Goal: Answer question/provide support

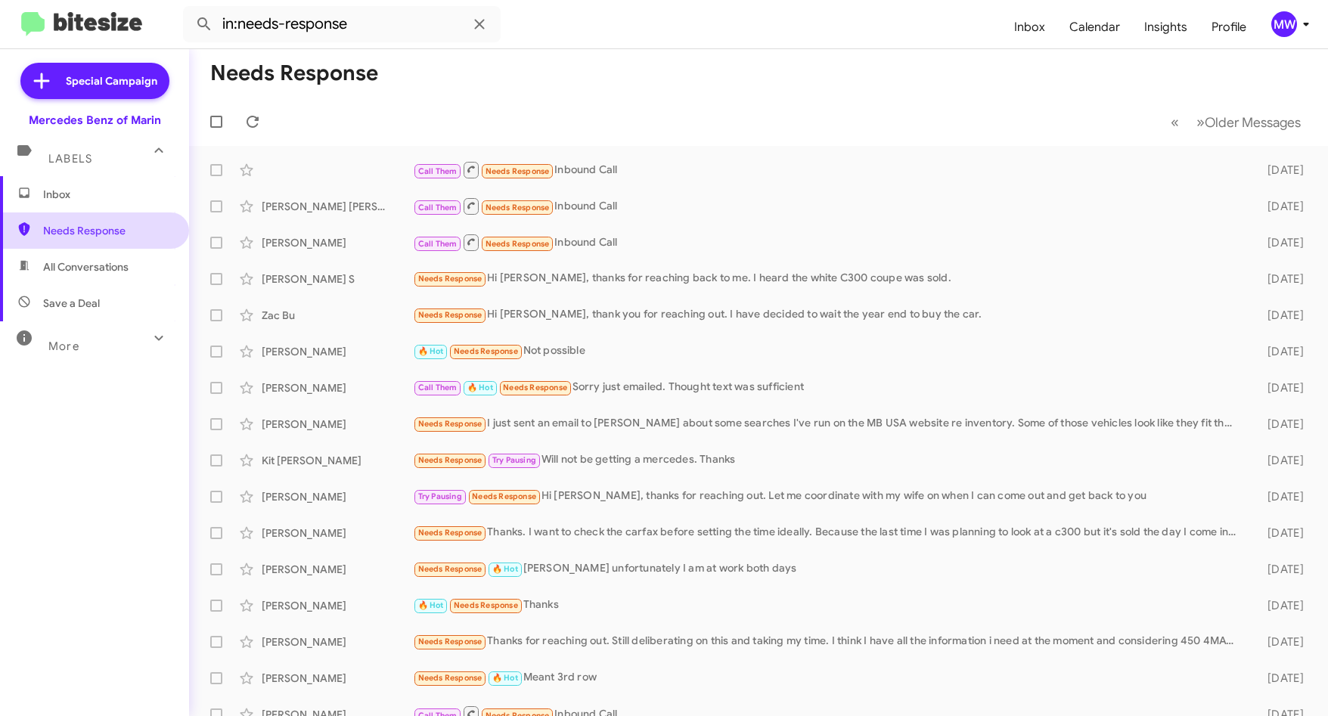
click at [64, 220] on span "Needs Response" at bounding box center [94, 230] width 189 height 36
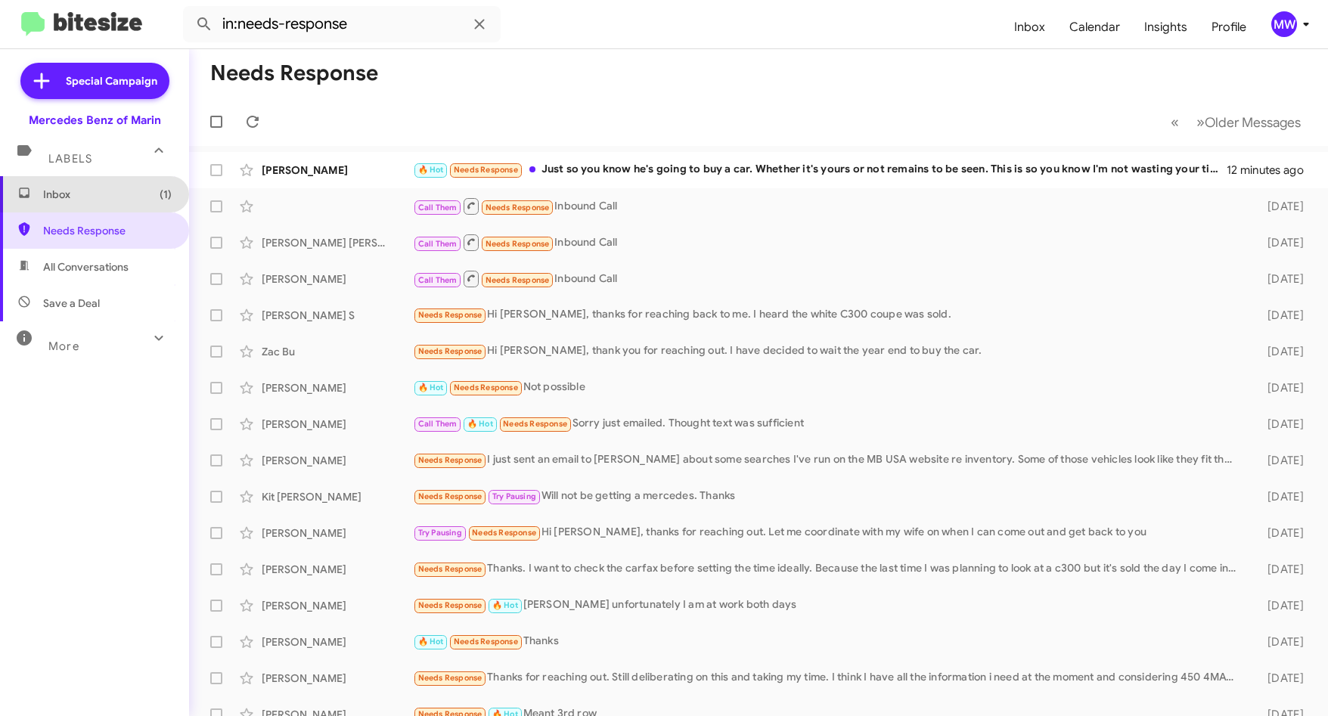
click at [95, 194] on span "Inbox (1)" at bounding box center [107, 194] width 129 height 15
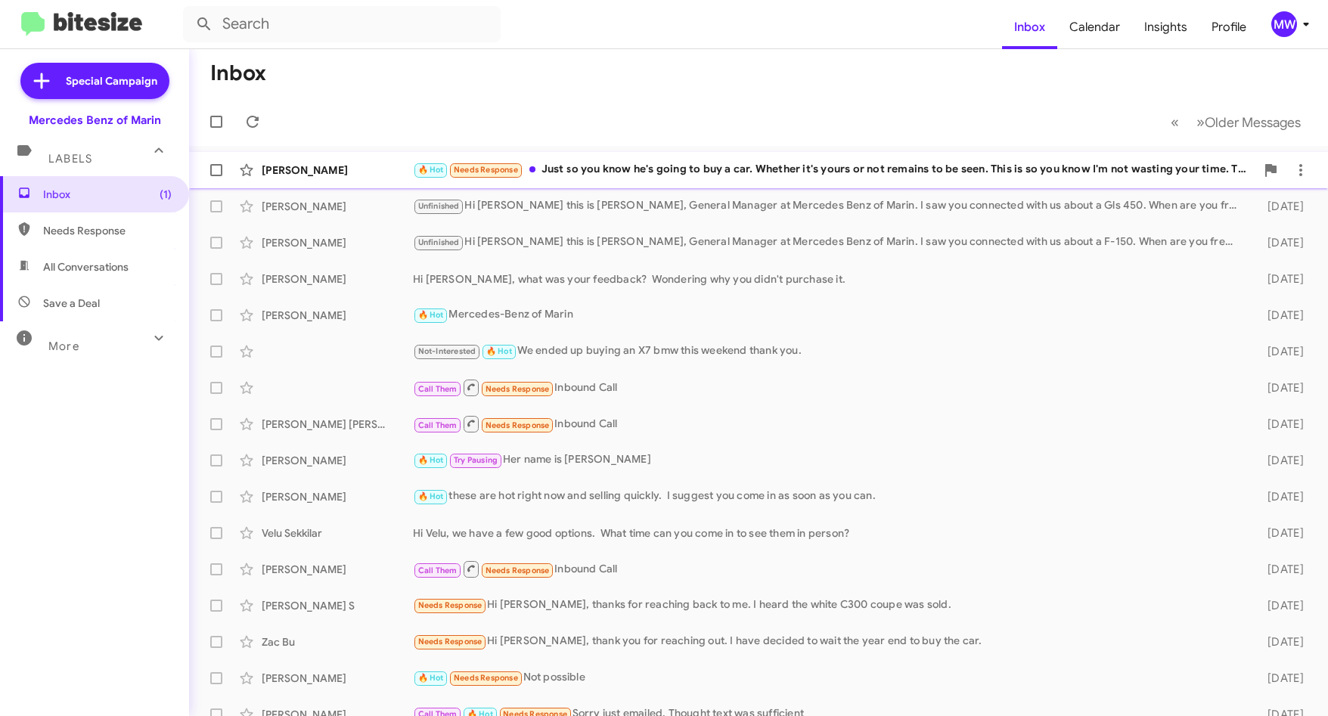
click at [615, 167] on div "🔥 Hot Needs Response Just so you know he's going to buy a car. Whether it's you…" at bounding box center [834, 169] width 842 height 17
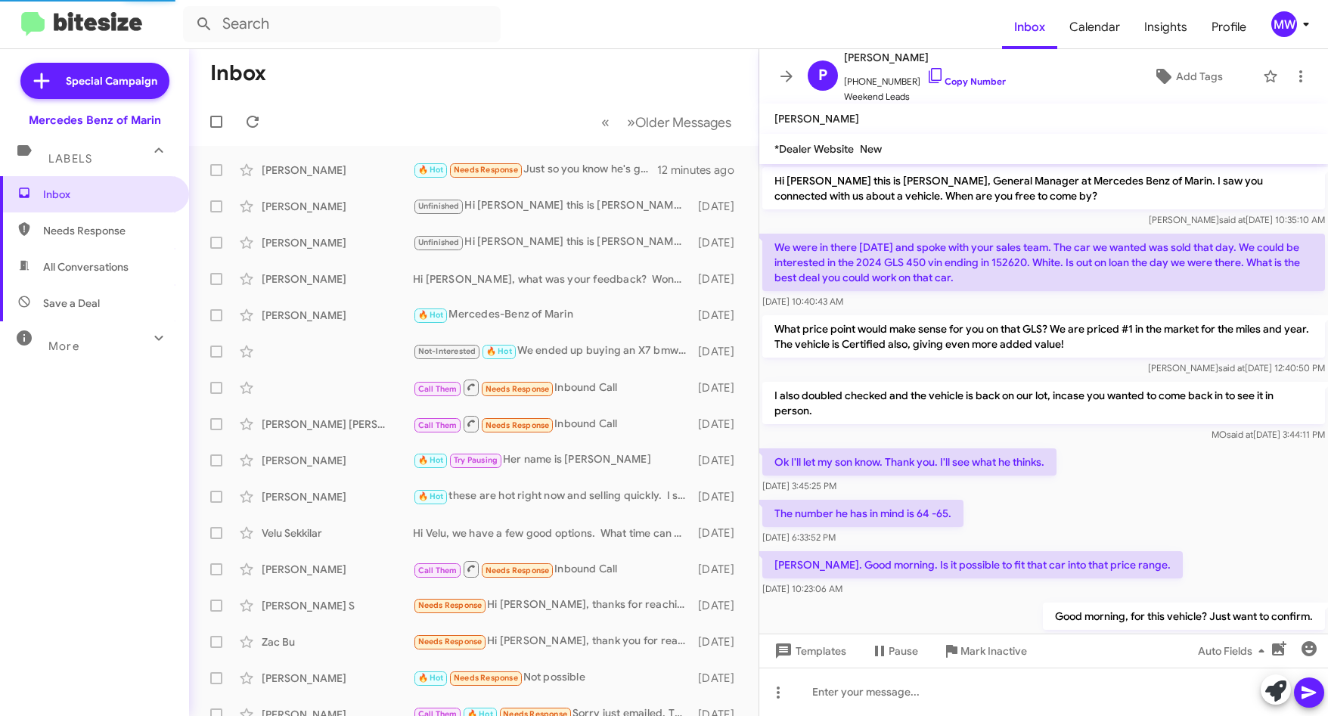
scroll to position [761, 0]
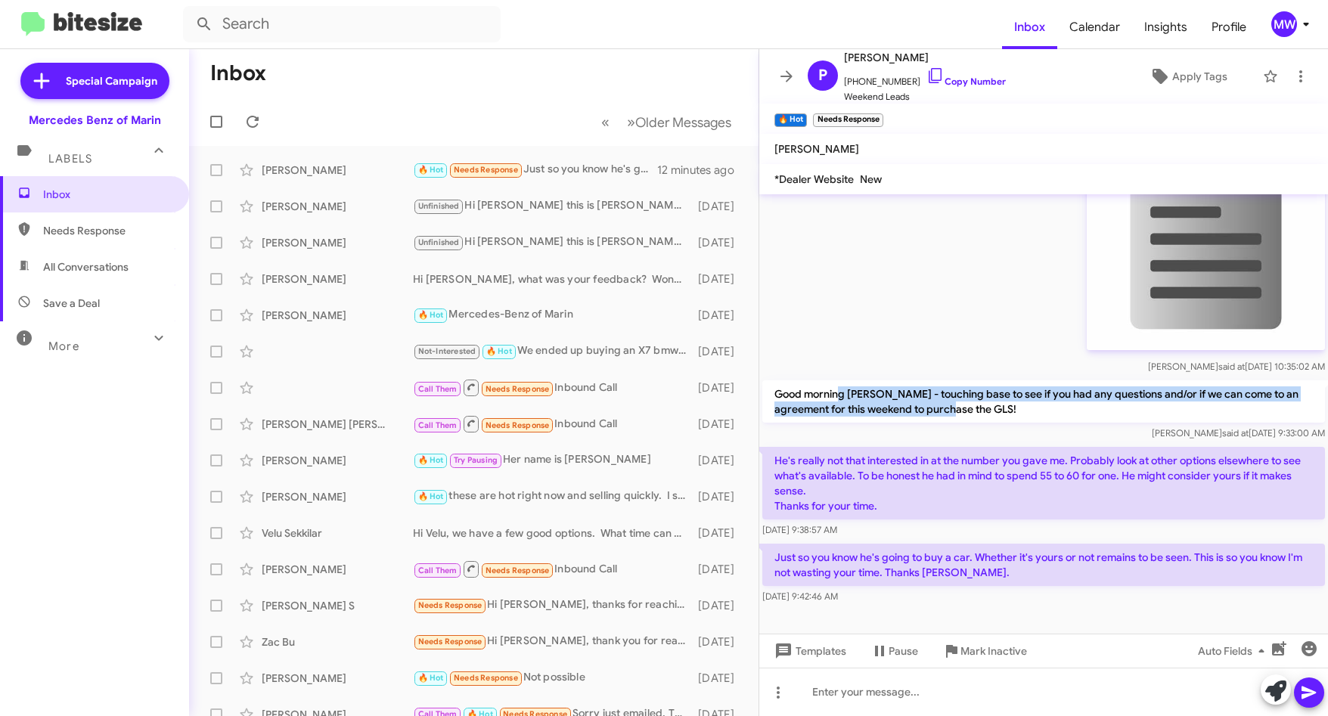
drag, startPoint x: 842, startPoint y: 387, endPoint x: 947, endPoint y: 410, distance: 107.5
click at [947, 410] on p "Good morning Paul - touching base to see if you had any questions and/or if we …" at bounding box center [1043, 401] width 563 height 42
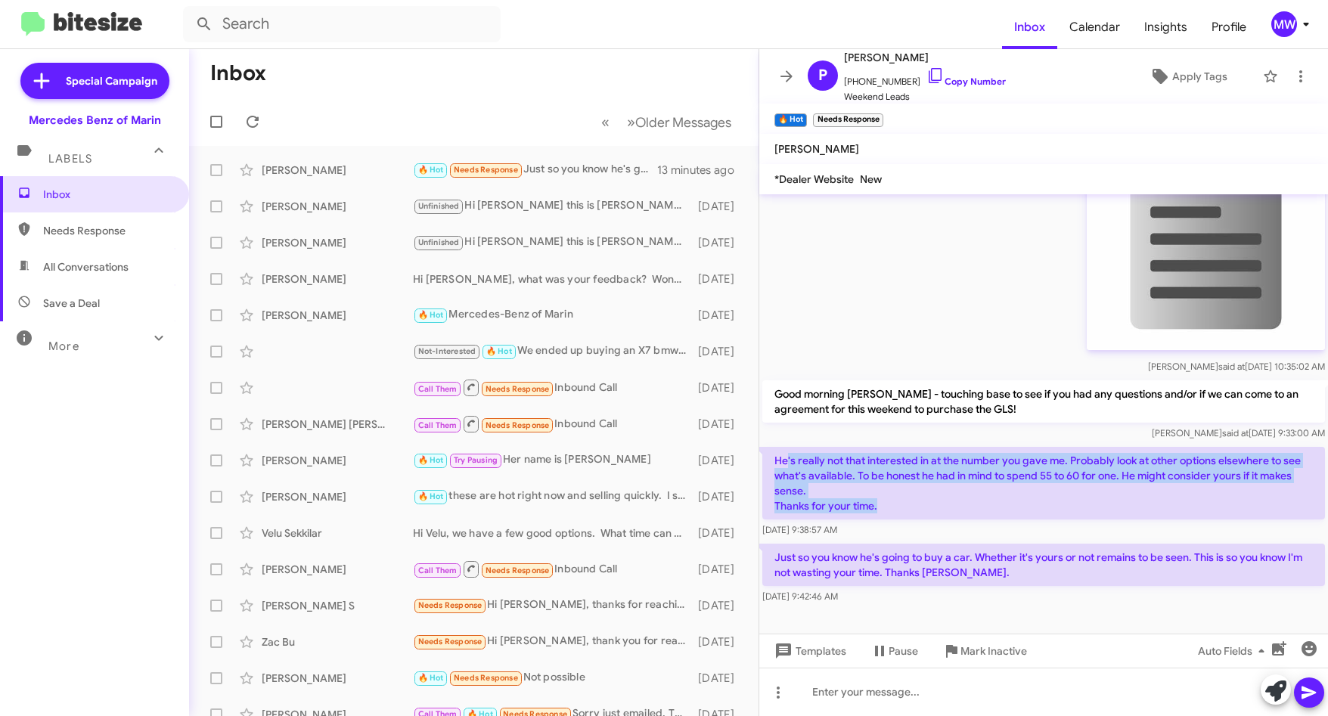
drag, startPoint x: 788, startPoint y: 457, endPoint x: 899, endPoint y: 503, distance: 120.3
click at [899, 503] on p "He's really not that interested in at the number you gave me. Probably look at …" at bounding box center [1043, 483] width 563 height 73
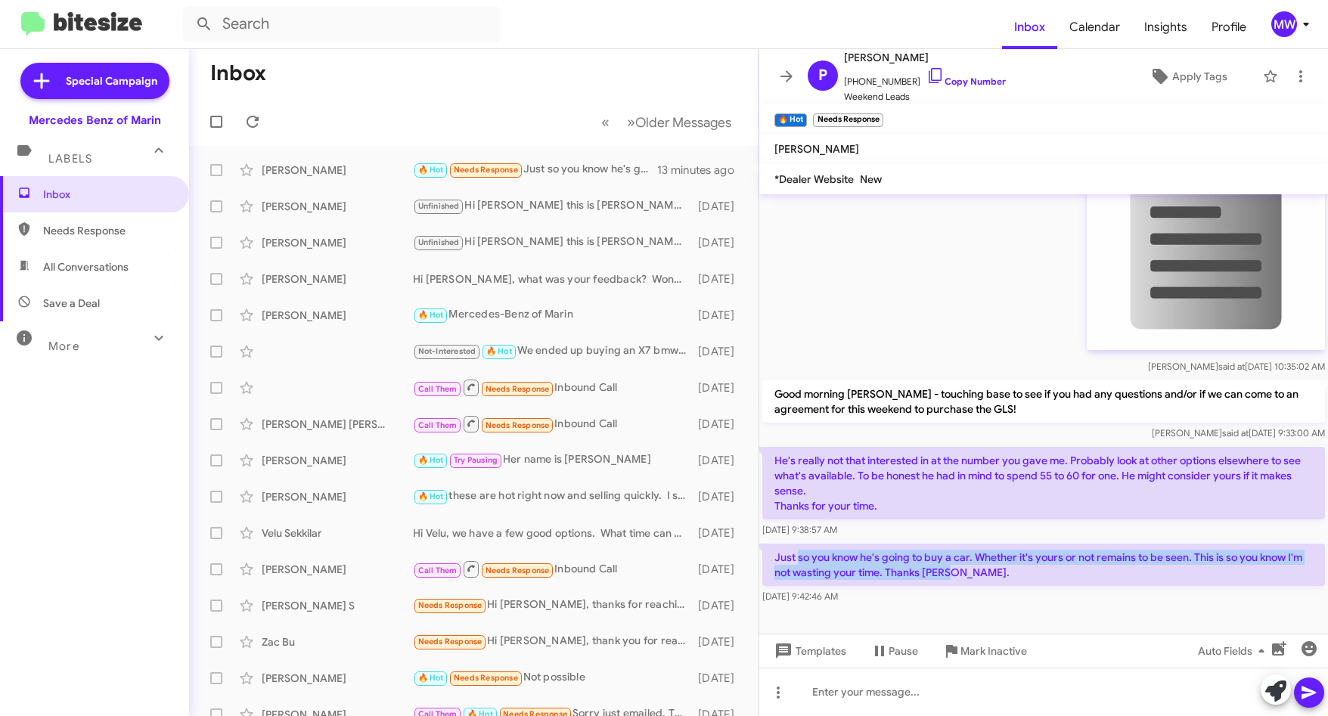
drag, startPoint x: 899, startPoint y: 503, endPoint x: 984, endPoint y: 569, distance: 108.3
click at [984, 569] on p "Just so you know he's going to buy a car. Whether it's yours or not remains to …" at bounding box center [1043, 565] width 563 height 42
drag, startPoint x: 984, startPoint y: 569, endPoint x: 919, endPoint y: 527, distance: 77.6
click at [910, 522] on div "He's really not that interested in at the number you gave me. Probably look at …" at bounding box center [1043, 492] width 563 height 91
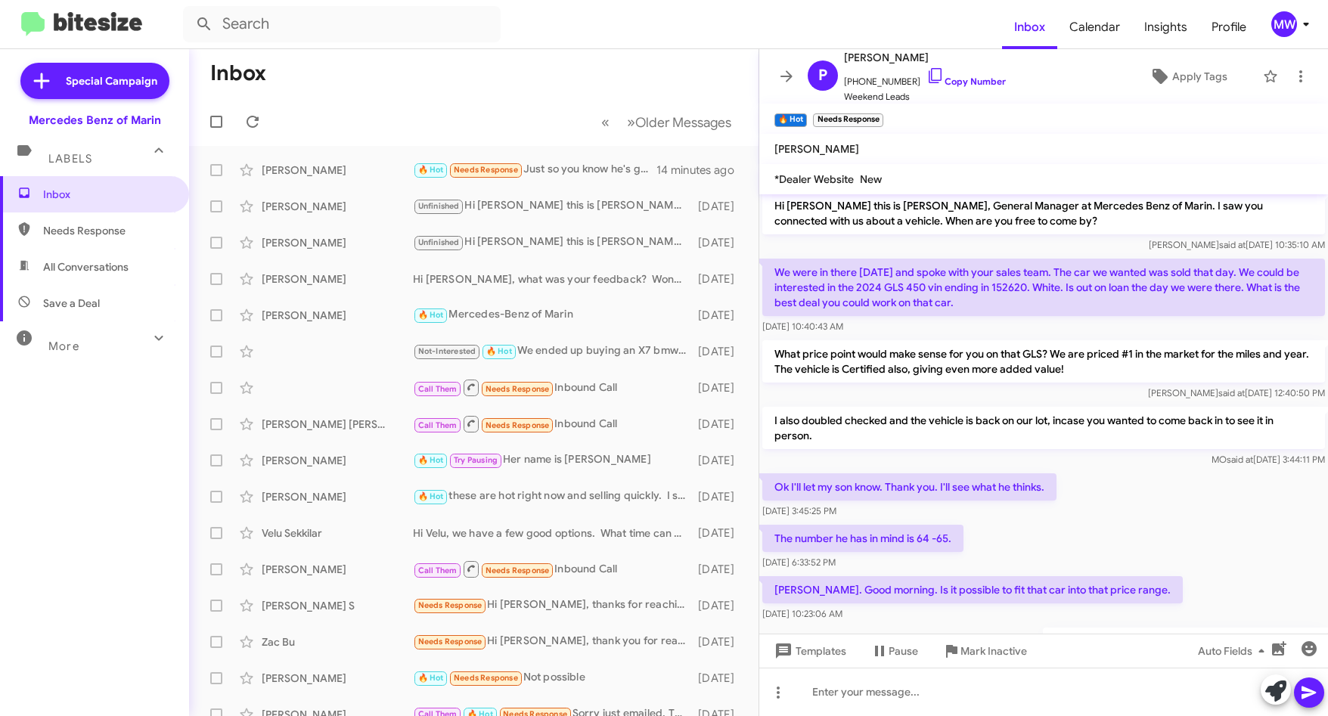
scroll to position [5, 0]
drag, startPoint x: 780, startPoint y: 485, endPoint x: 864, endPoint y: 488, distance: 84.0
click at [864, 488] on p "Ok I'll let my son know. Thank you. I'll see what he thinks." at bounding box center [909, 487] width 294 height 27
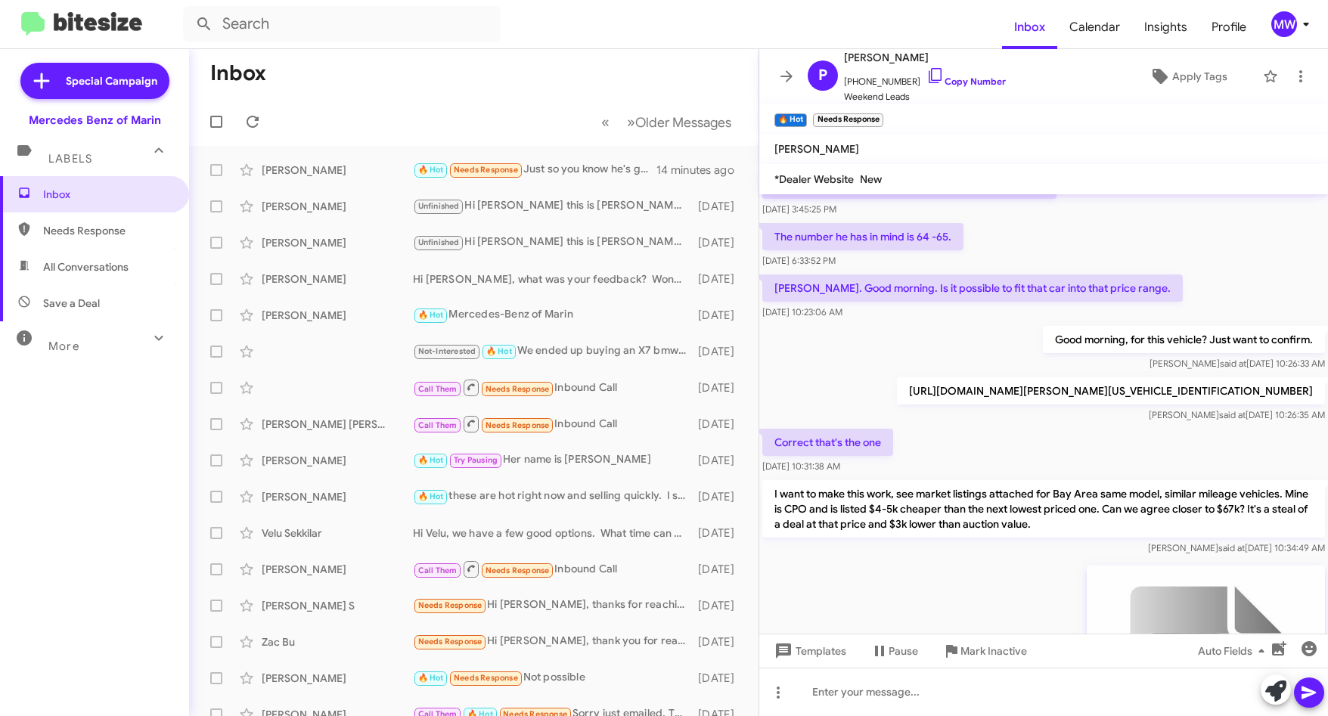
scroll to position [383, 0]
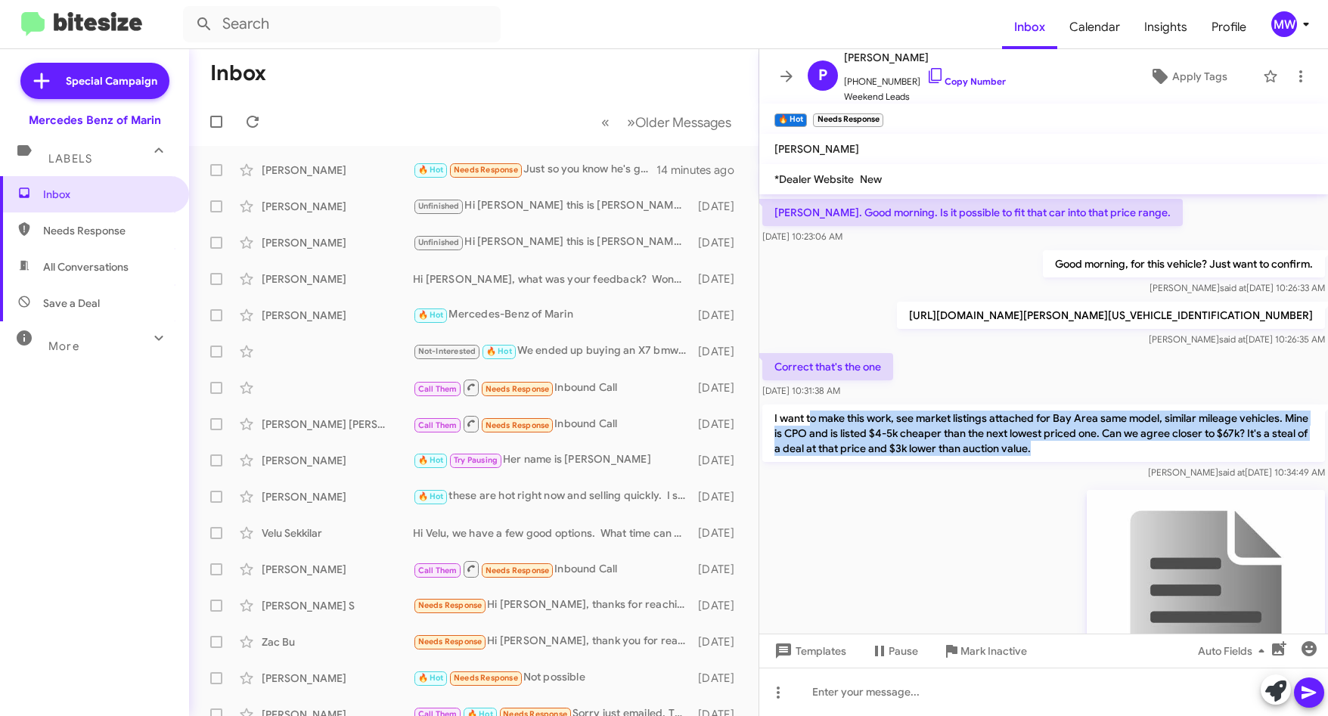
drag, startPoint x: 816, startPoint y: 415, endPoint x: 1089, endPoint y: 450, distance: 275.1
click at [1089, 450] on p "I want to make this work, see market listings attached for Bay Area same model,…" at bounding box center [1043, 432] width 563 height 57
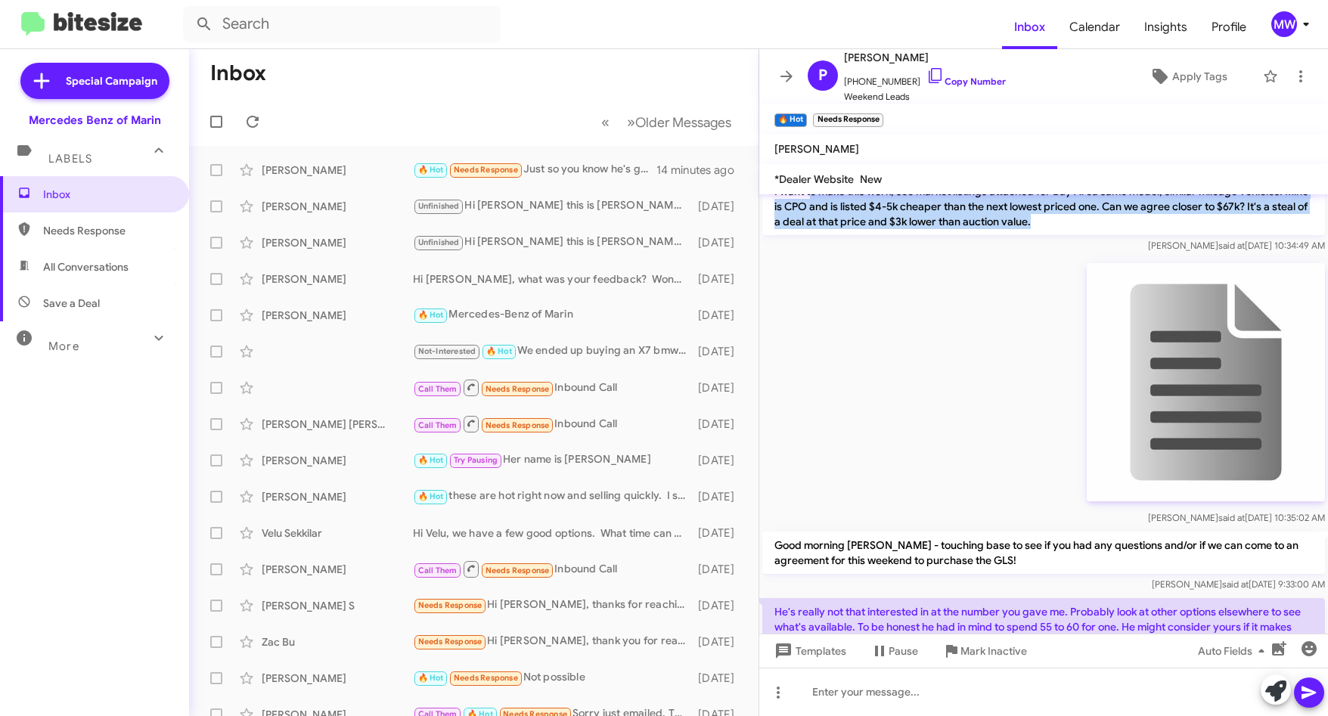
scroll to position [761, 0]
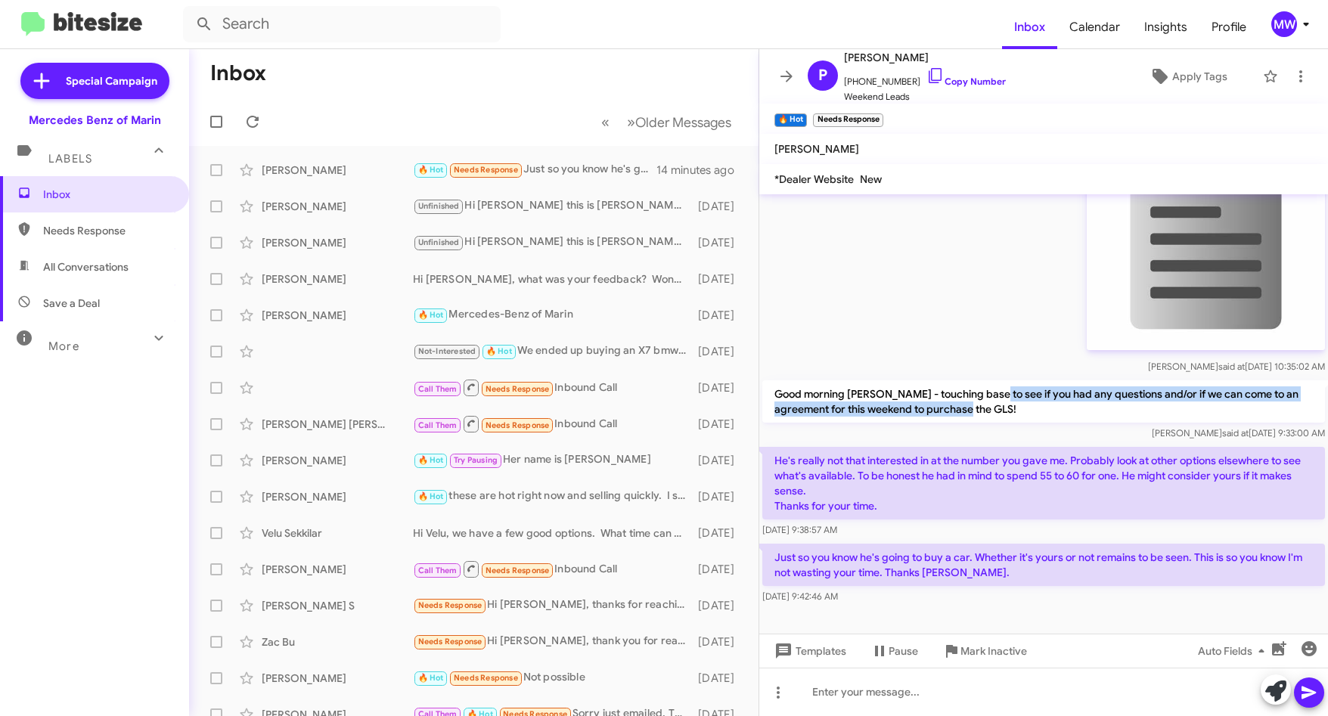
drag, startPoint x: 986, startPoint y: 395, endPoint x: 973, endPoint y: 417, distance: 26.1
click at [973, 417] on p "Good morning Paul - touching base to see if you had any questions and/or if we …" at bounding box center [1043, 401] width 563 height 42
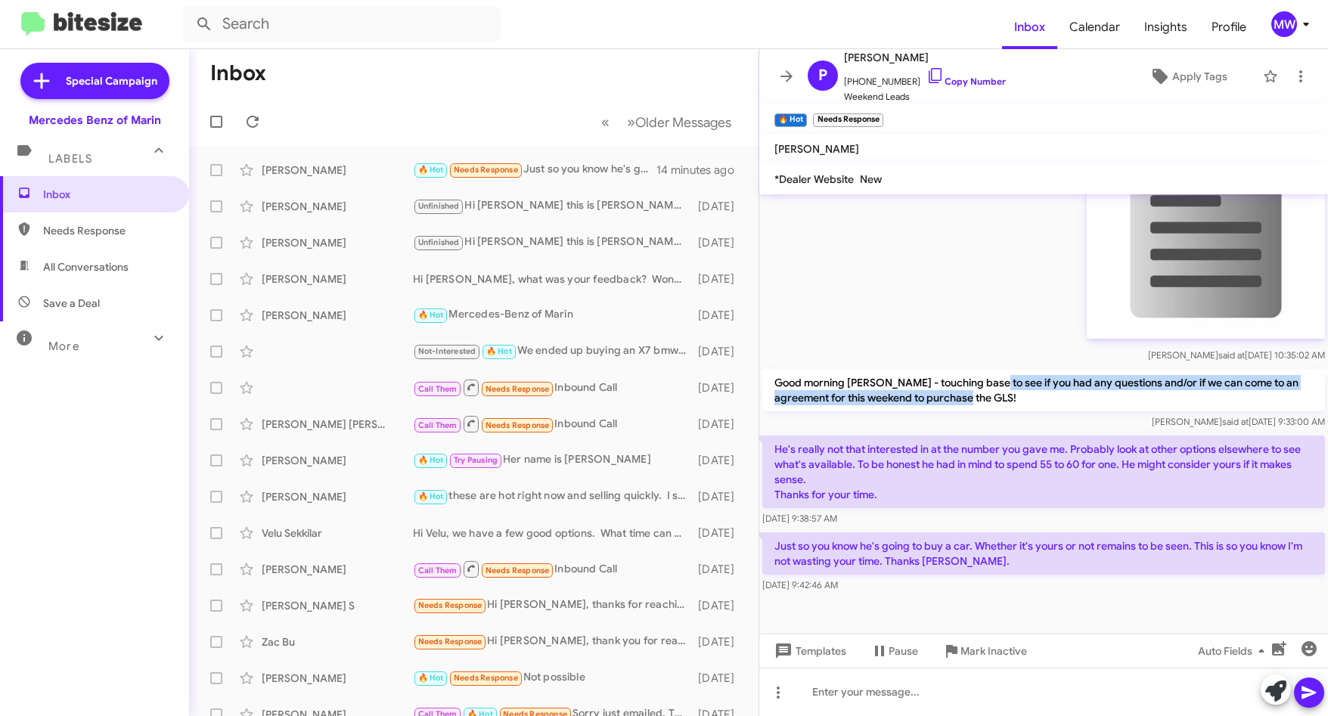
scroll to position [791, 0]
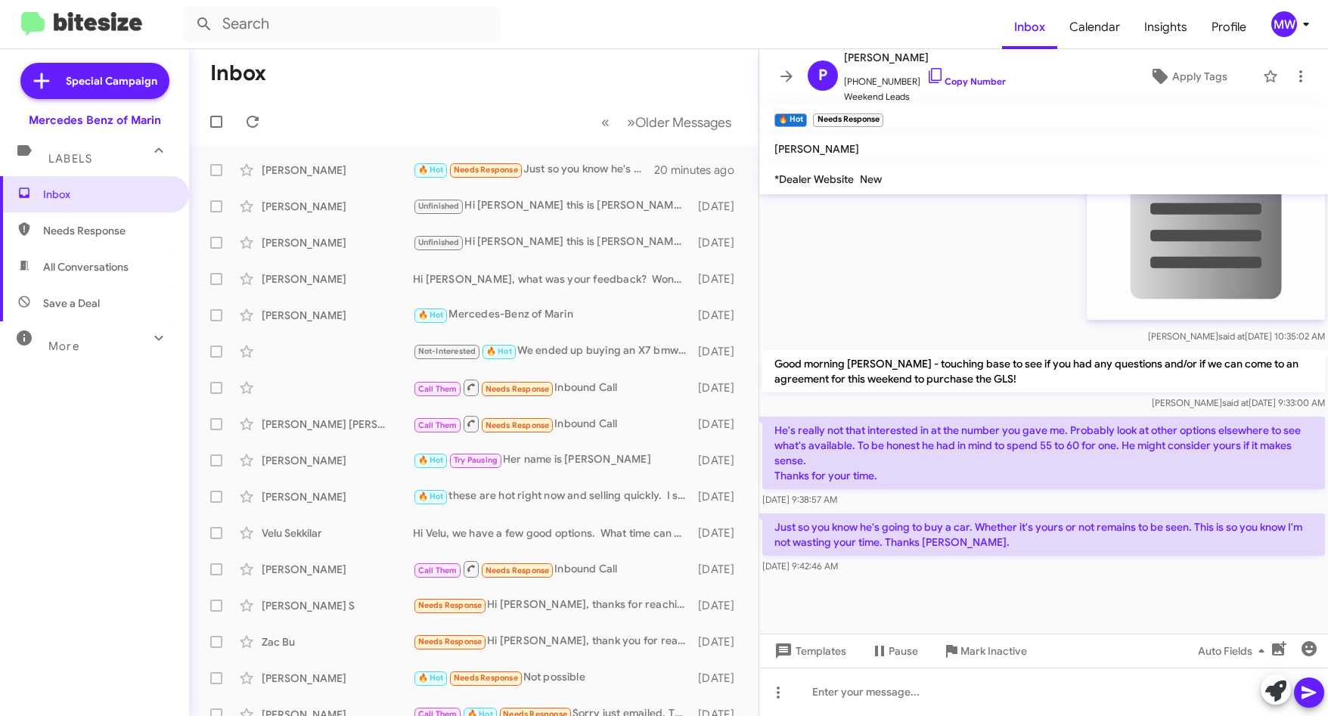
click at [955, 571] on div "Aug 14, 2025, 9:42:46 AM" at bounding box center [1043, 566] width 563 height 15
click at [82, 226] on span "Needs Response" at bounding box center [107, 230] width 129 height 15
type input "in:needs-response"
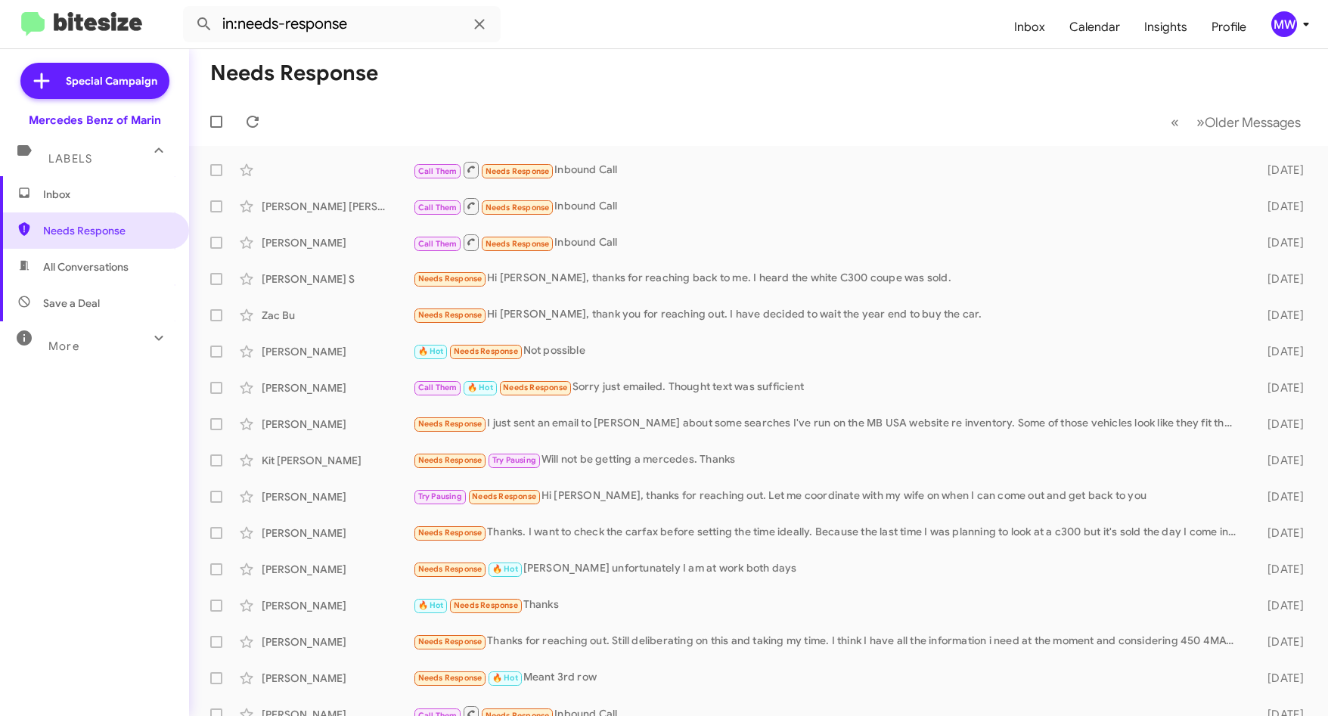
click at [102, 202] on span "Inbox" at bounding box center [94, 194] width 189 height 36
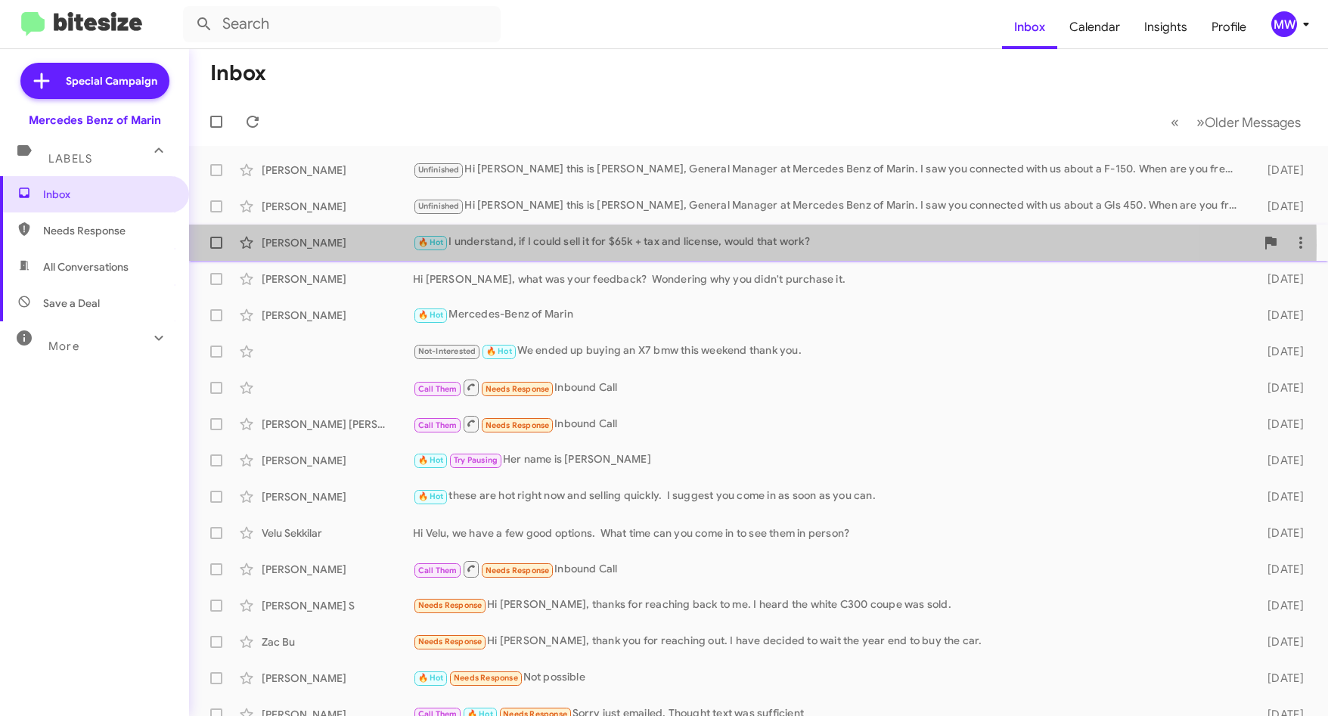
click at [585, 245] on div "🔥 Hot I understand, if I could sell it for $65k + tax and license, would that w…" at bounding box center [834, 242] width 842 height 17
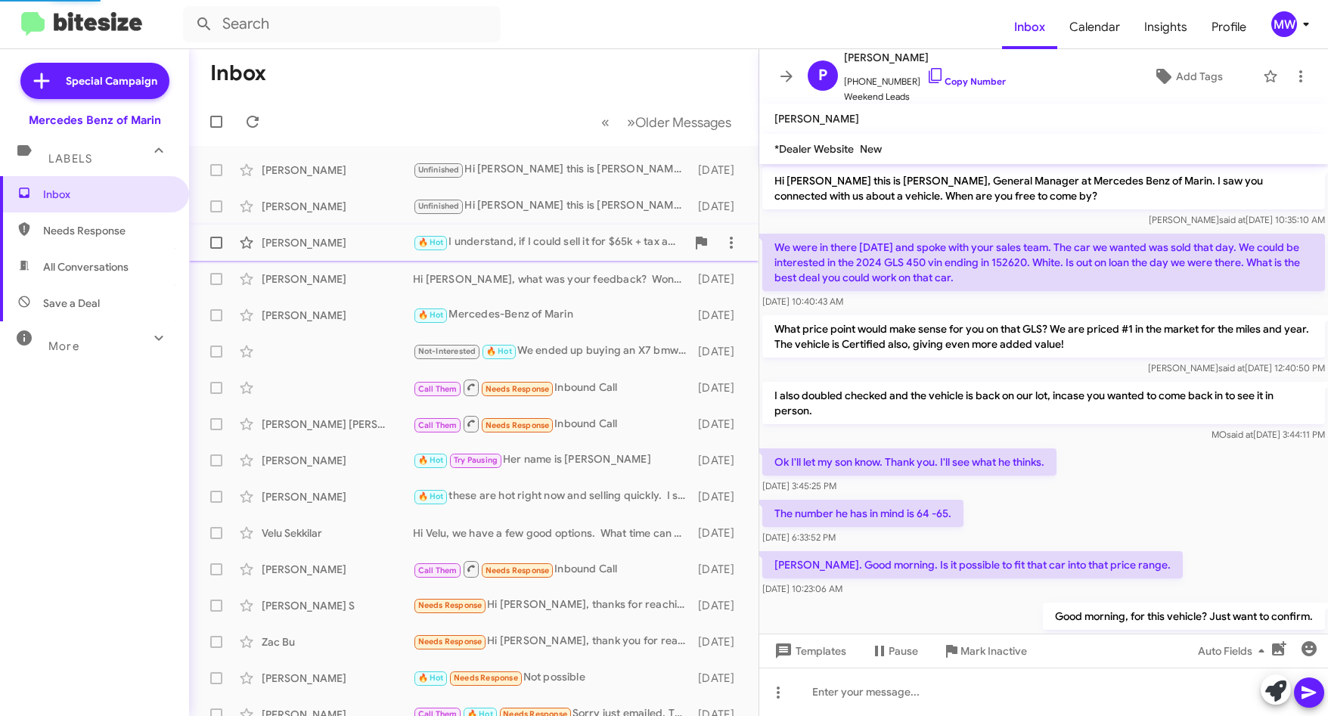
scroll to position [816, 0]
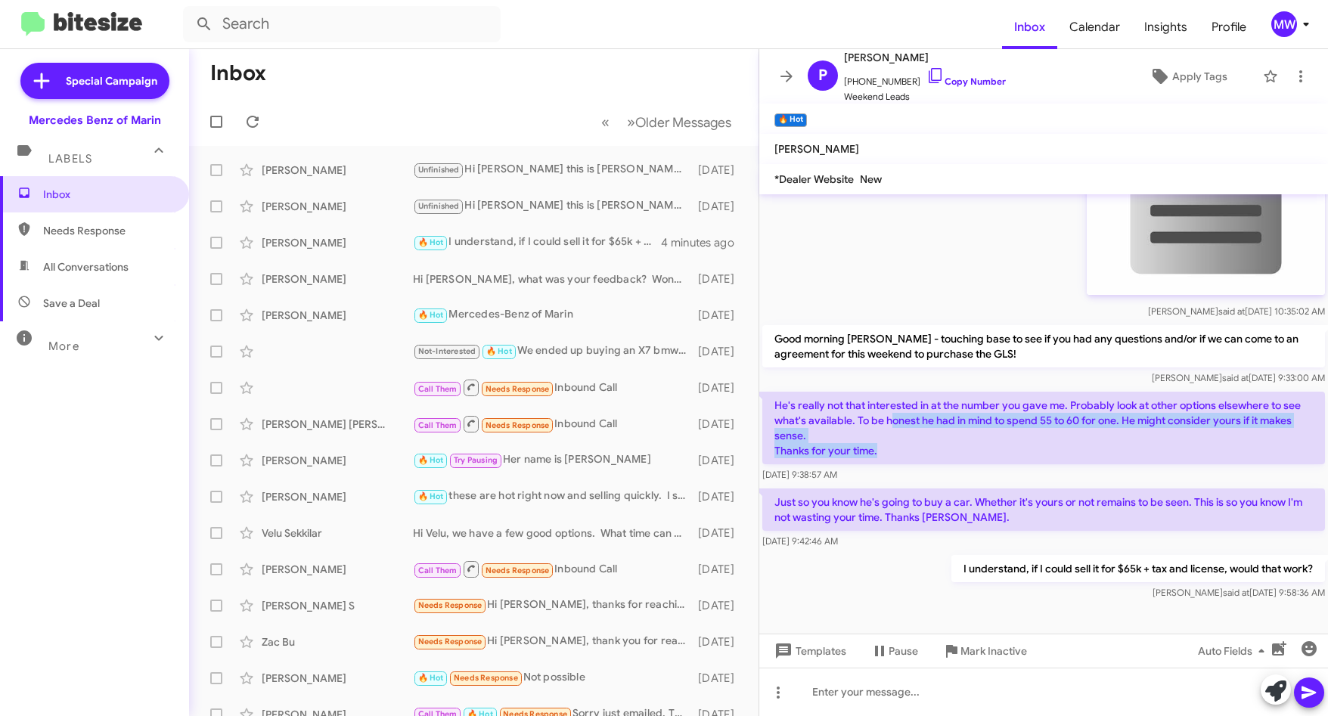
drag, startPoint x: 914, startPoint y: 420, endPoint x: 1155, endPoint y: 443, distance: 241.5
click at [1155, 443] on p "He's really not that interested in at the number you gave me. Probably look at …" at bounding box center [1043, 428] width 563 height 73
drag, startPoint x: 1155, startPoint y: 443, endPoint x: 1148, endPoint y: 450, distance: 9.6
click at [1148, 450] on p "He's really not that interested in at the number you gave me. Probably look at …" at bounding box center [1043, 428] width 563 height 73
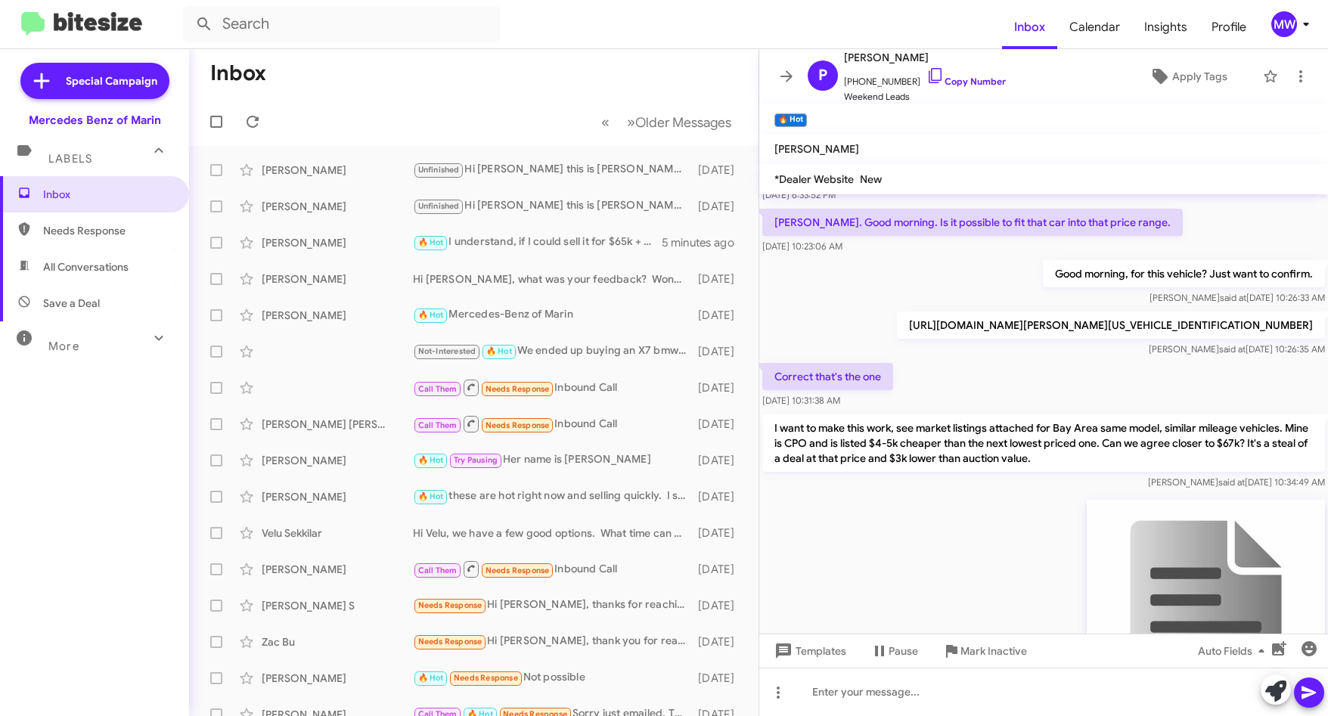
scroll to position [378, 0]
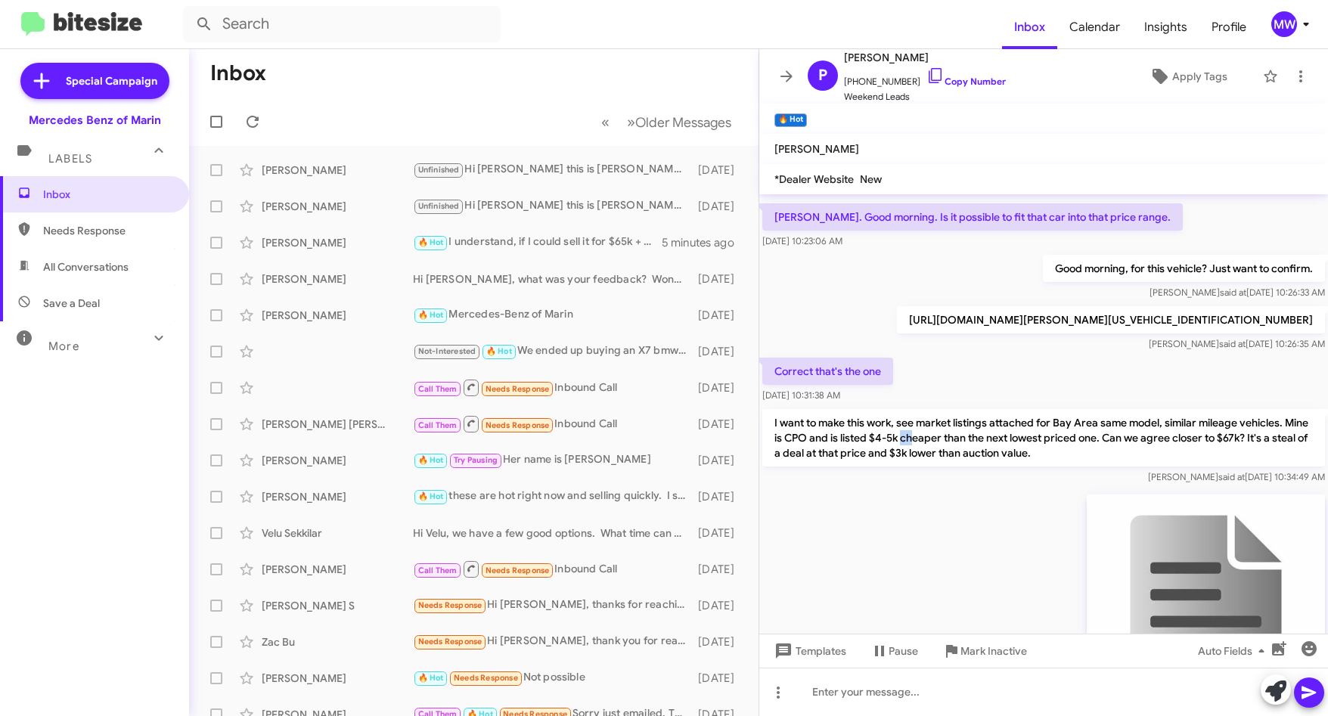
drag, startPoint x: 926, startPoint y: 439, endPoint x: 936, endPoint y: 439, distance: 9.8
click at [936, 439] on p "I want to make this work, see market listings attached for Bay Area same model,…" at bounding box center [1043, 437] width 563 height 57
drag, startPoint x: 1164, startPoint y: 438, endPoint x: 1009, endPoint y: 454, distance: 155.9
click at [1009, 454] on p "I want to make this work, see market listings attached for Bay Area same model,…" at bounding box center [1043, 437] width 563 height 57
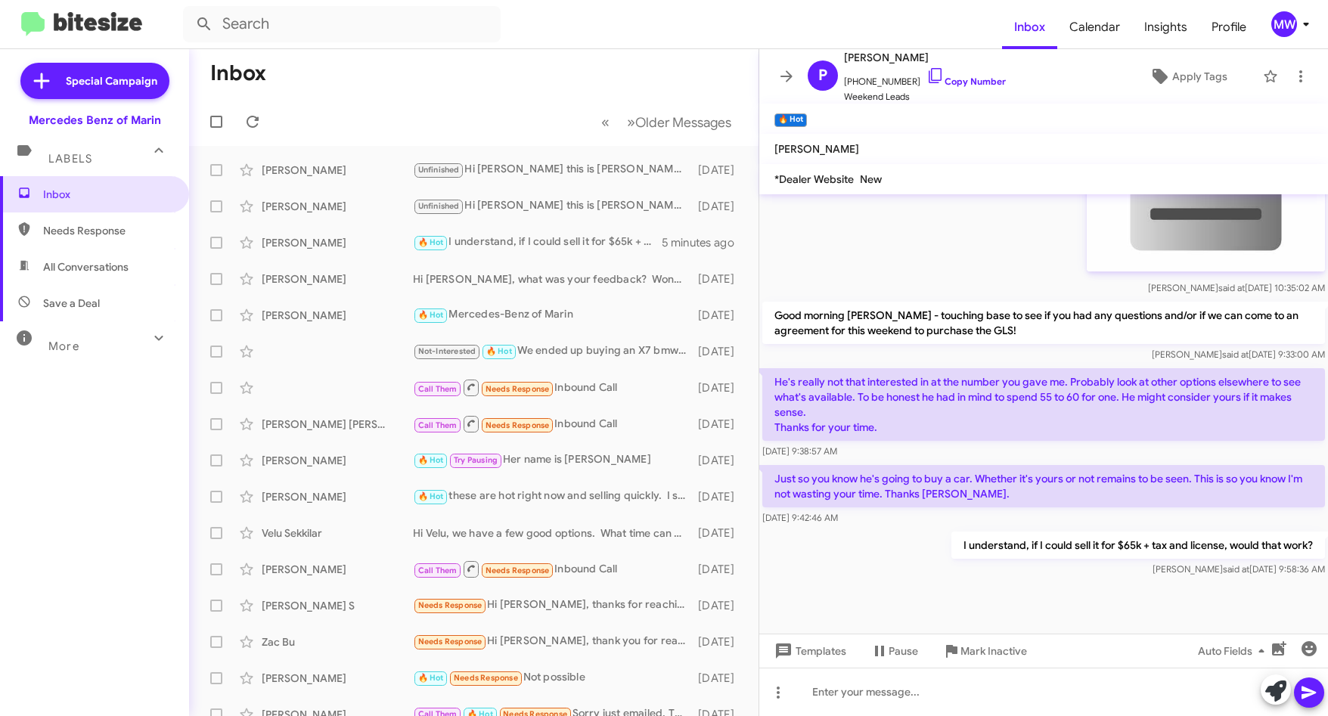
scroll to position [846, 0]
